Goal: Transaction & Acquisition: Download file/media

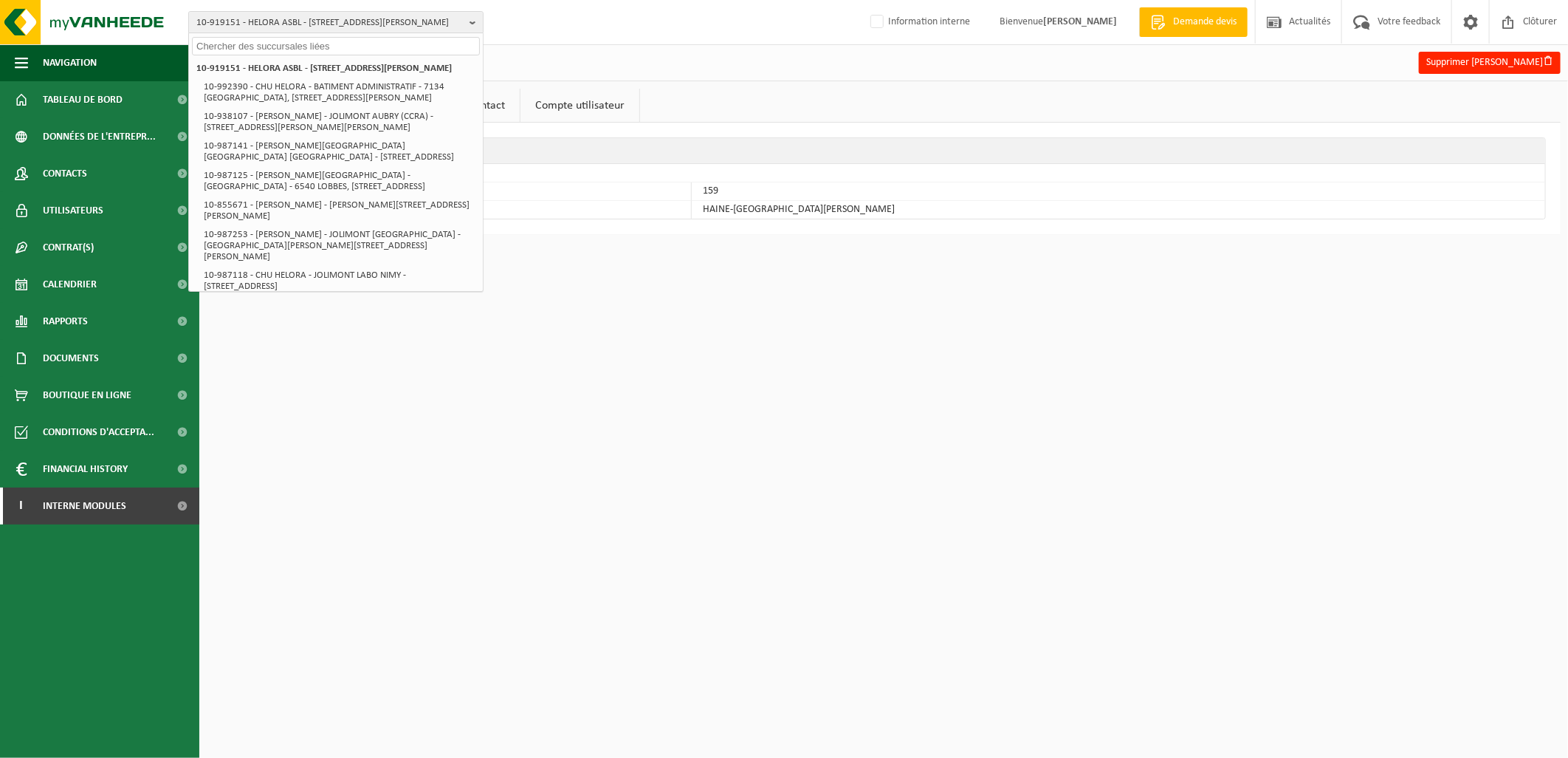
click at [299, 37] on input "text" at bounding box center [335, 45] width 288 height 18
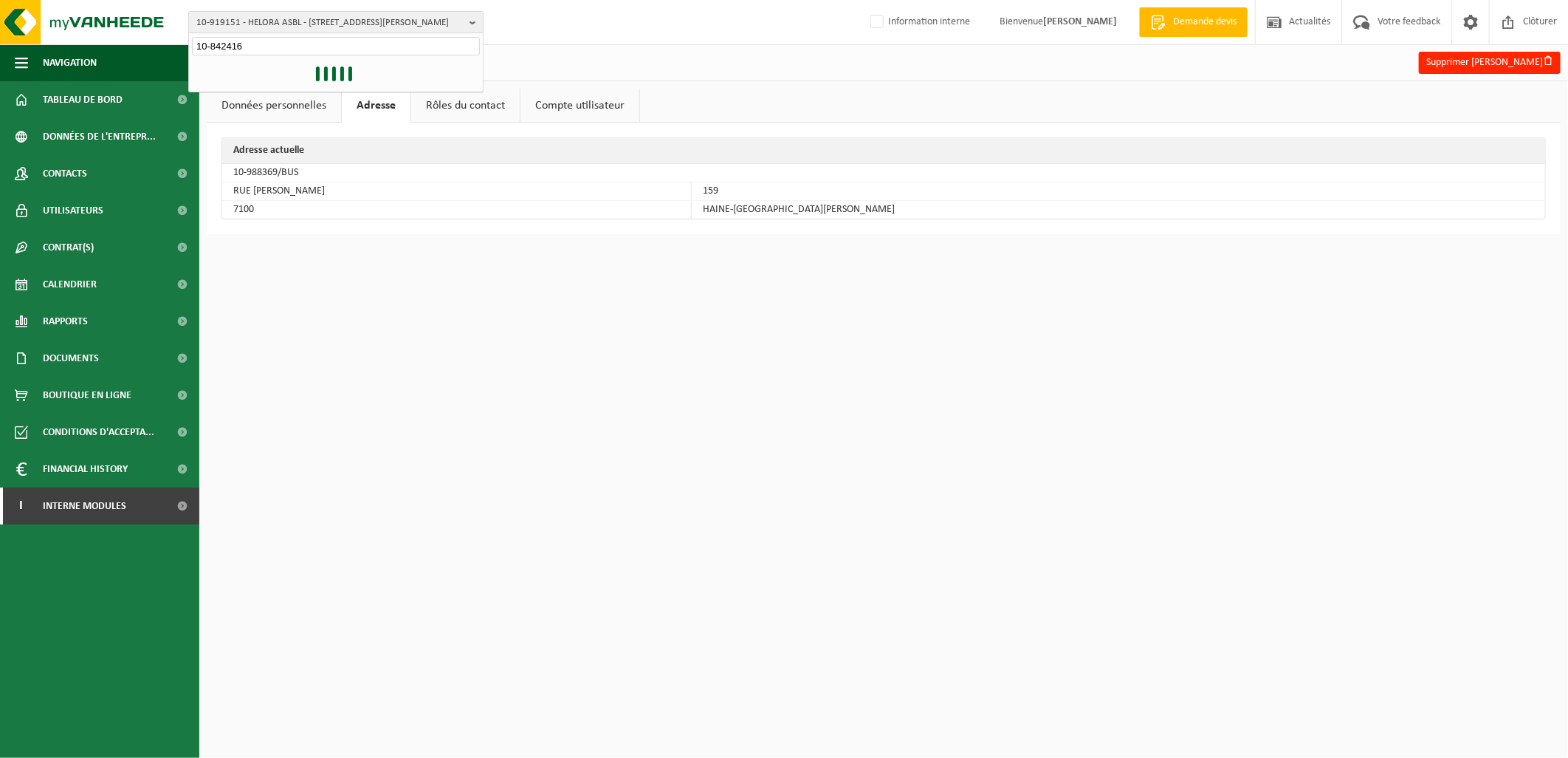
type input "10-842416"
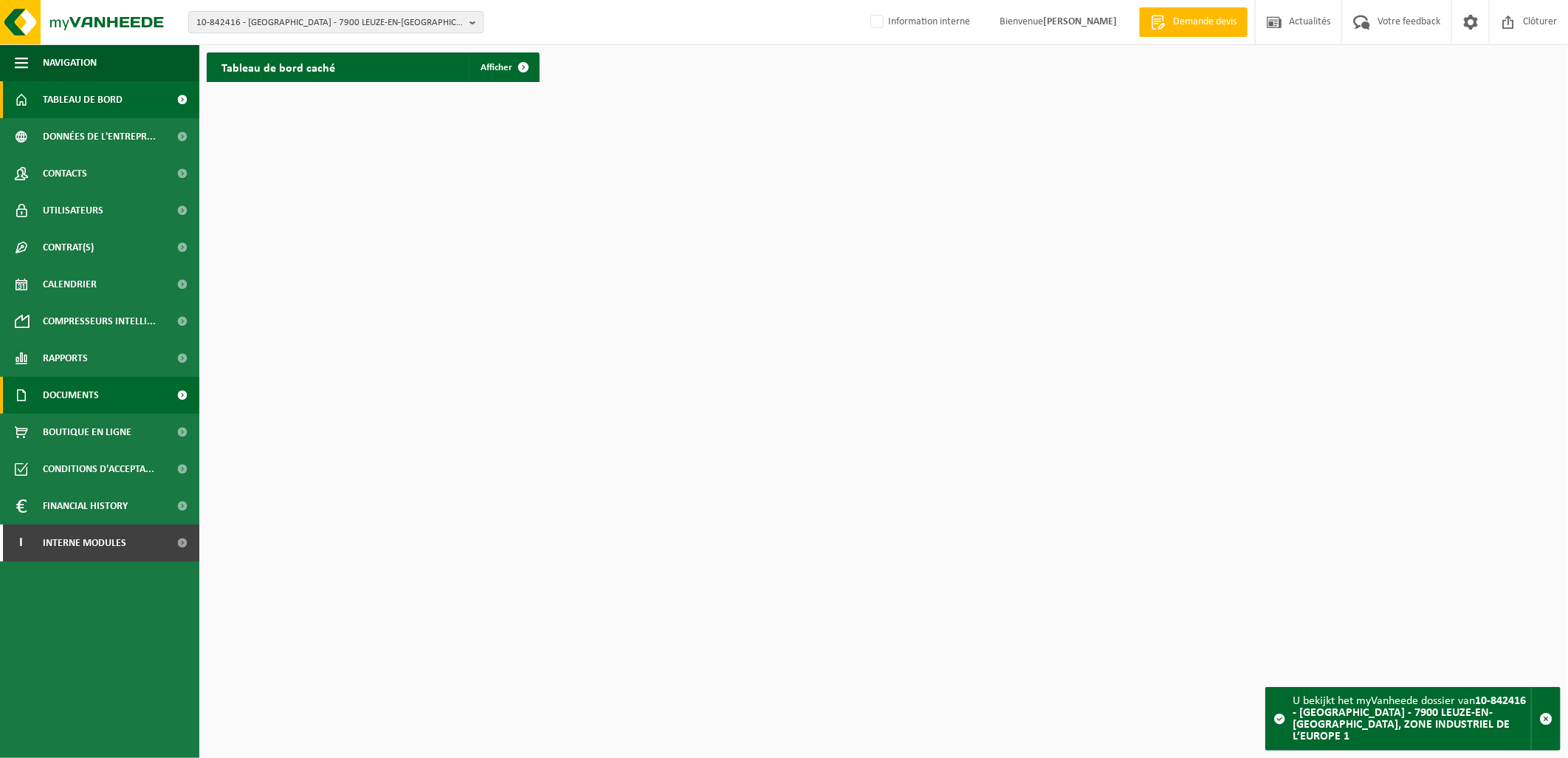
click at [107, 400] on link "Documents" at bounding box center [100, 395] width 199 height 37
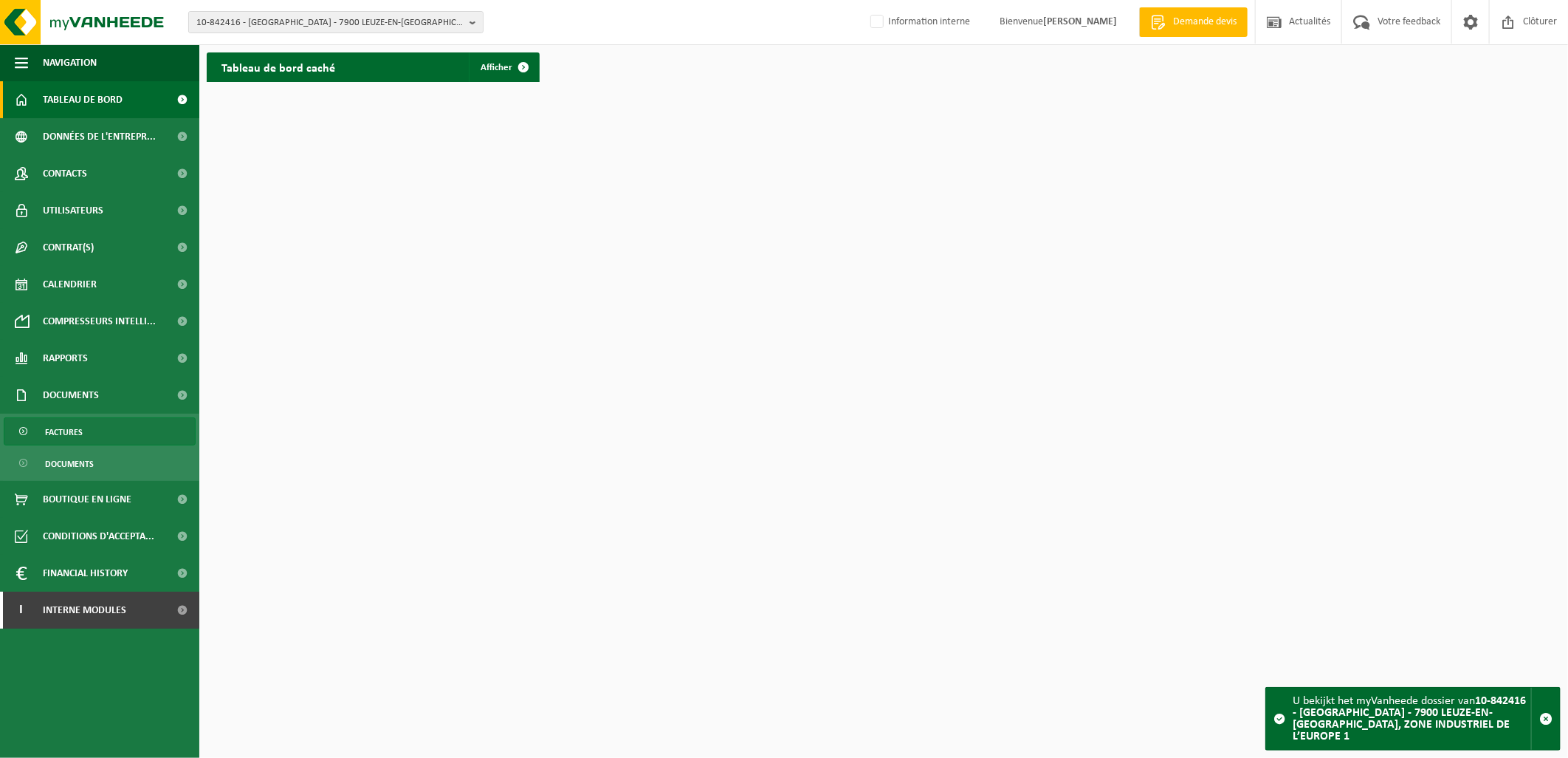
click at [107, 430] on link "Factures" at bounding box center [100, 431] width 192 height 28
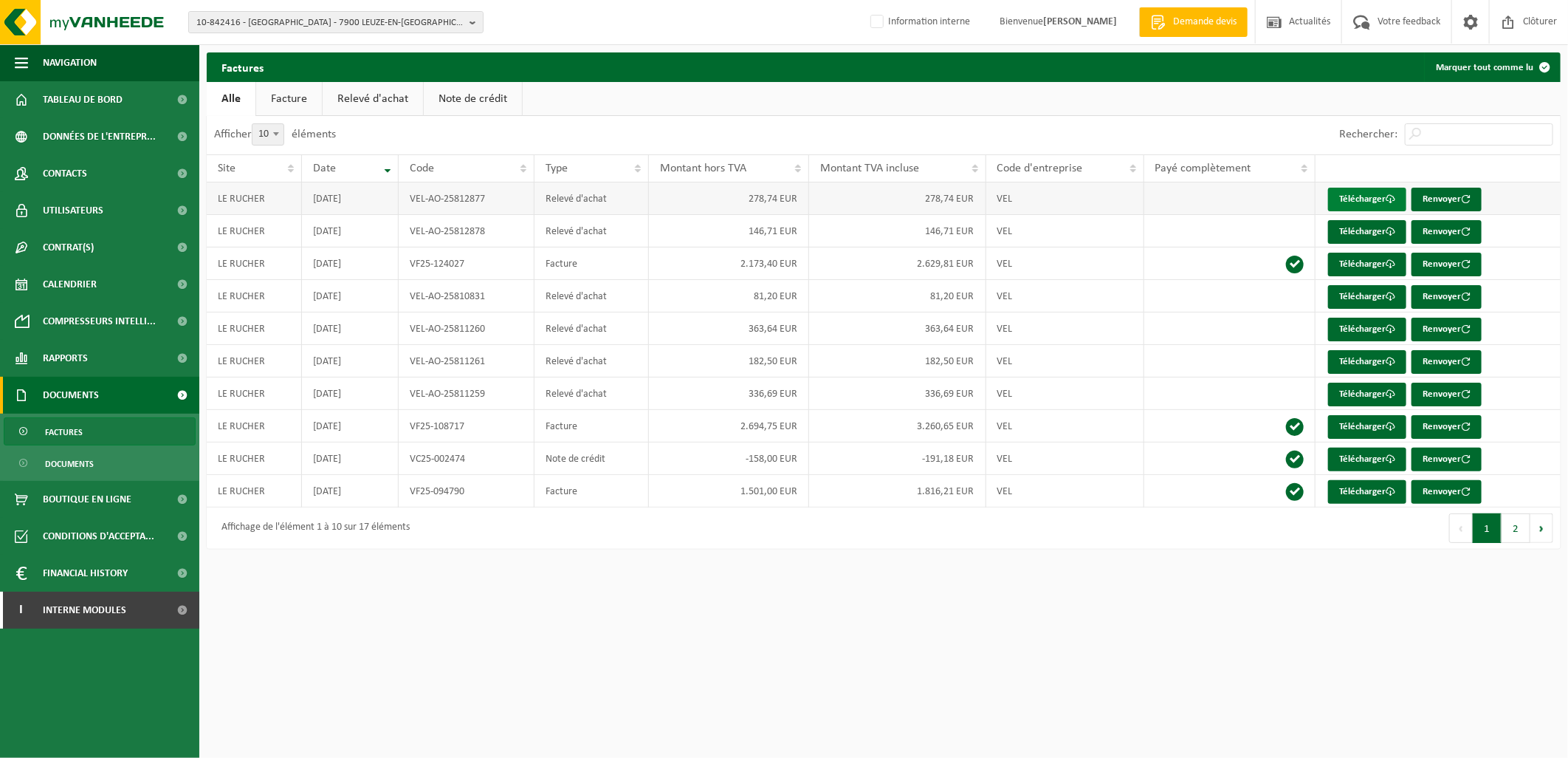
click at [1374, 194] on link "Télécharger" at bounding box center [1367, 199] width 78 height 24
click at [77, 182] on span "Contacts" at bounding box center [65, 174] width 45 height 37
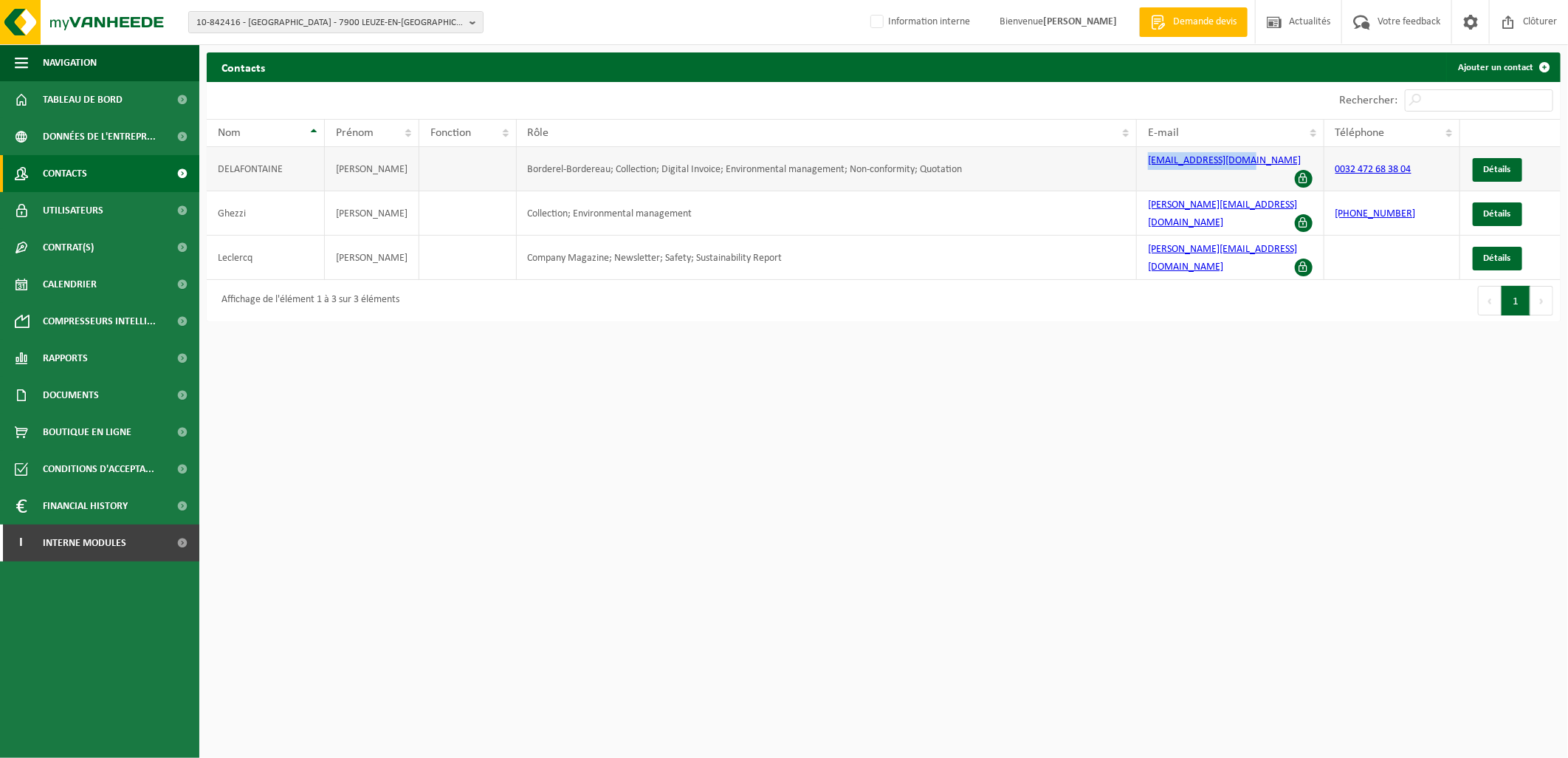
drag, startPoint x: 1249, startPoint y: 165, endPoint x: 1146, endPoint y: 171, distance: 103.2
click at [1146, 171] on td "arnaud.d@lerucher.be" at bounding box center [1230, 169] width 186 height 45
click at [1271, 163] on td "arnaud.d@lerucher.be" at bounding box center [1230, 169] width 186 height 45
